Goal: Transaction & Acquisition: Download file/media

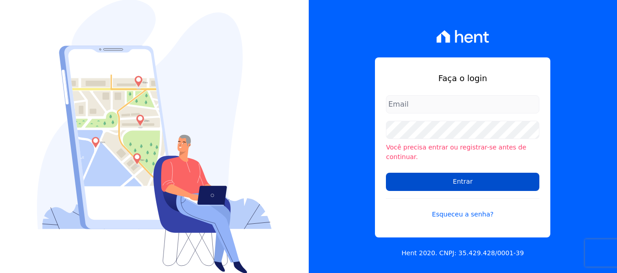
type input "[PERSON_NAME][EMAIL_ADDRESS][DOMAIN_NAME]"
click at [447, 173] on input "Entrar" at bounding box center [462, 182] width 153 height 18
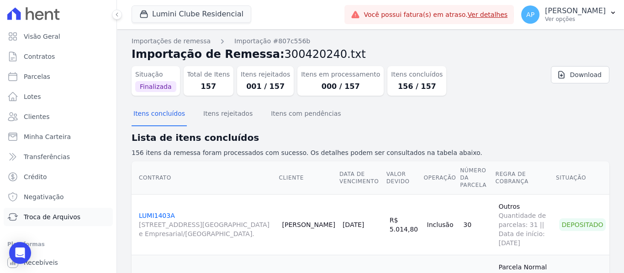
click at [68, 213] on span "Troca de Arquivos" at bounding box center [52, 217] width 57 height 9
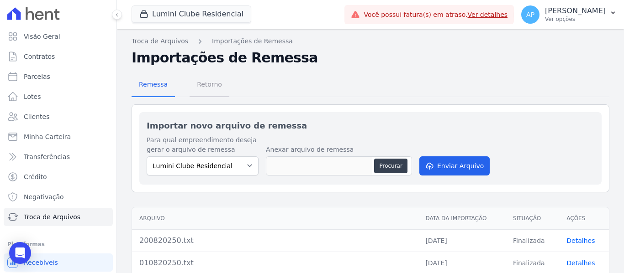
click at [205, 86] on span "Retorno" at bounding box center [209, 84] width 36 height 18
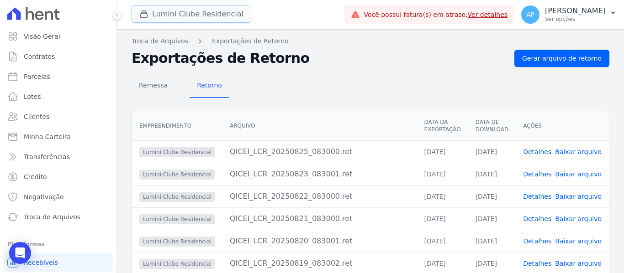
click at [202, 14] on button "Lumini Clube Residencial" at bounding box center [191, 13] width 120 height 17
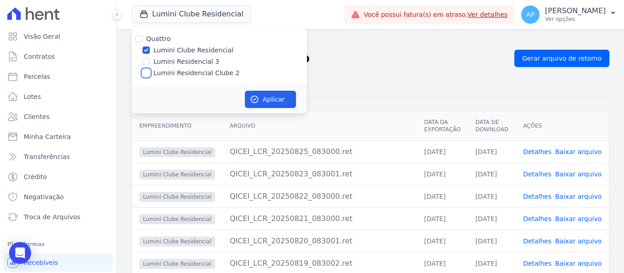
click at [144, 74] on input "Lumini Residencial Clube 2" at bounding box center [145, 72] width 7 height 7
checkbox input "true"
click at [146, 49] on input "Lumini Clube Residencial" at bounding box center [145, 50] width 7 height 7
checkbox input "false"
click at [267, 95] on button "Aplicar" at bounding box center [270, 99] width 51 height 17
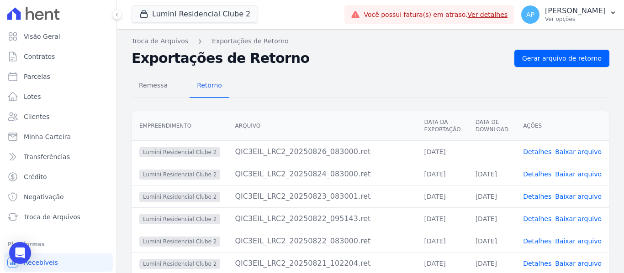
click at [584, 152] on link "Baixar arquivo" at bounding box center [578, 151] width 47 height 7
